Goal: Task Accomplishment & Management: Use online tool/utility

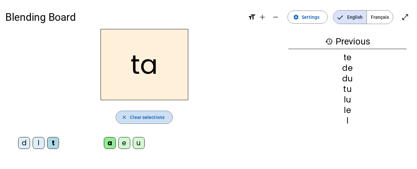
click at [152, 120] on span "Clear selections" at bounding box center [147, 117] width 35 height 8
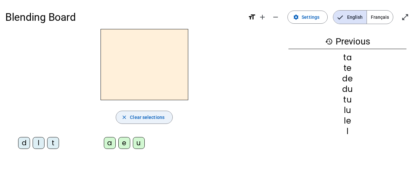
click at [126, 117] on mat-icon "close" at bounding box center [124, 117] width 6 height 6
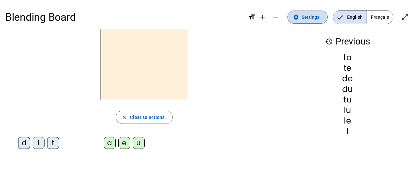
click at [307, 17] on span "Settings" at bounding box center [310, 17] width 18 height 8
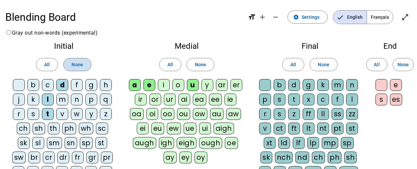
click at [82, 63] on span "None" at bounding box center [76, 65] width 11 height 8
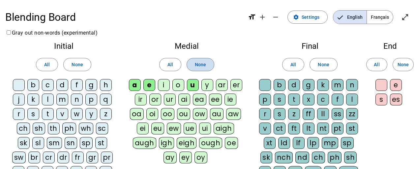
click at [202, 68] on span "None" at bounding box center [200, 65] width 11 height 8
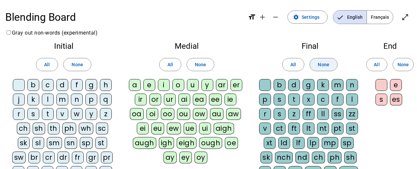
click at [326, 68] on span "None" at bounding box center [322, 65] width 11 height 8
click at [405, 65] on span "None" at bounding box center [402, 65] width 11 height 8
click at [62, 102] on div "m" at bounding box center [62, 100] width 12 height 12
click at [48, 101] on div "l" at bounding box center [48, 100] width 12 height 12
click at [63, 85] on div "d" at bounding box center [62, 85] width 12 height 12
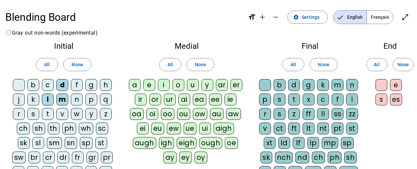
click at [50, 115] on div "t" at bounding box center [48, 114] width 12 height 12
click at [133, 84] on div "a" at bounding box center [135, 85] width 12 height 12
click at [153, 85] on div "e" at bounding box center [149, 85] width 12 height 12
click at [194, 86] on div "u" at bounding box center [193, 85] width 12 height 12
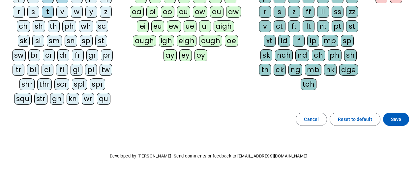
scroll to position [110, 0]
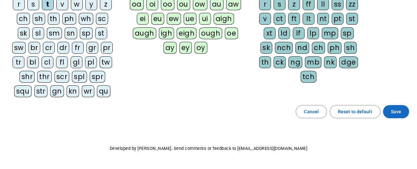
click at [393, 113] on span "Save" at bounding box center [396, 112] width 10 height 8
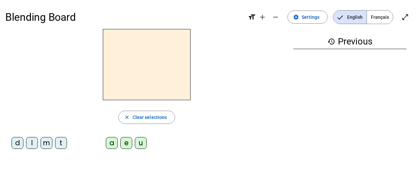
click at [46, 144] on div "m" at bounding box center [47, 143] width 12 height 12
click at [110, 145] on div "a" at bounding box center [112, 143] width 12 height 12
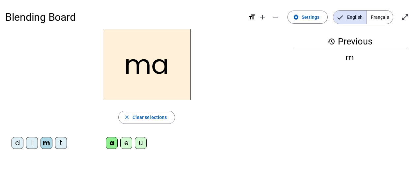
click at [33, 146] on div "l" at bounding box center [32, 143] width 12 height 12
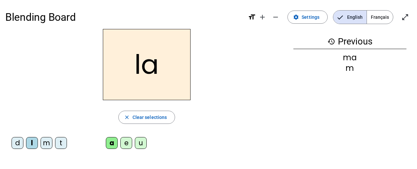
click at [127, 144] on div "e" at bounding box center [126, 143] width 12 height 12
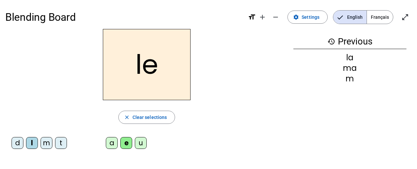
click at [15, 142] on div "d" at bounding box center [18, 143] width 12 height 12
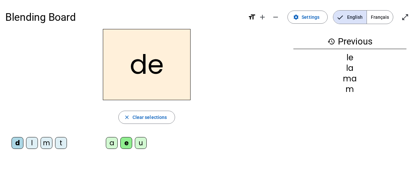
click at [143, 142] on div "u" at bounding box center [141, 143] width 12 height 12
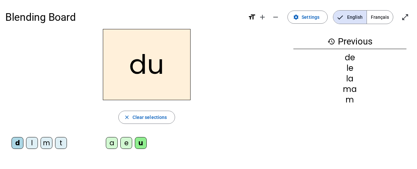
click at [63, 143] on div "t" at bounding box center [61, 143] width 12 height 12
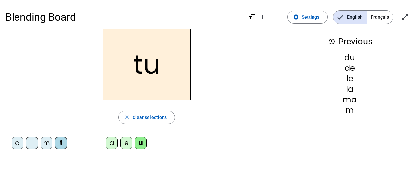
click at [114, 145] on div "a" at bounding box center [112, 143] width 12 height 12
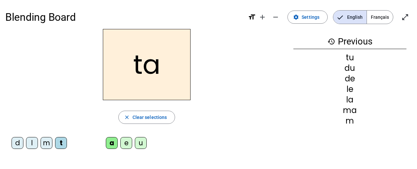
click at [129, 142] on div "e" at bounding box center [126, 143] width 12 height 12
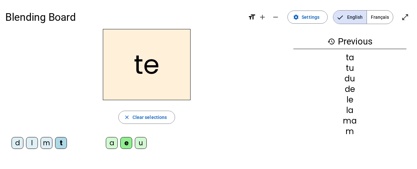
click at [43, 144] on div "m" at bounding box center [47, 143] width 12 height 12
